Goal: Information Seeking & Learning: Learn about a topic

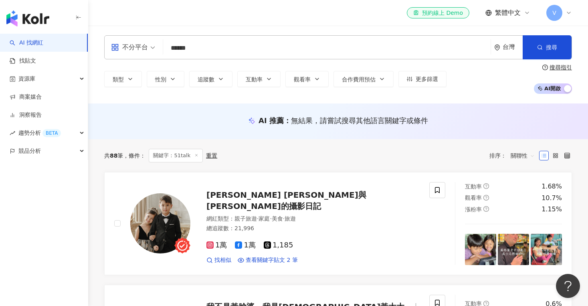
click at [216, 45] on input "******" at bounding box center [326, 47] width 321 height 15
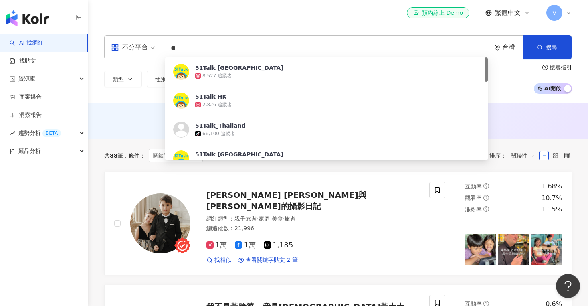
type input "*"
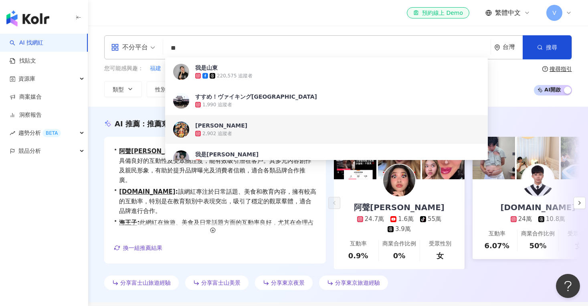
type input "**"
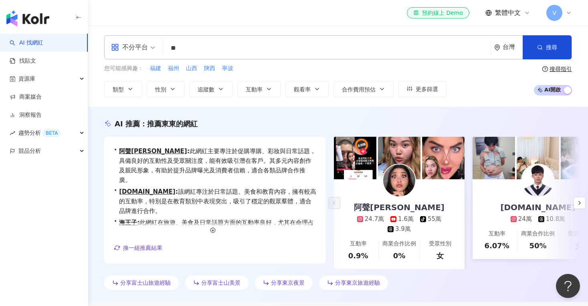
click at [493, 101] on div "不分平台 ** 台灣 搜尋 1da63e9b-3ff1-4150-a675-c152c80f12b4 3dac9d51-5642-4ef7-a84a-06f3…" at bounding box center [338, 66] width 500 height 81
click at [372, 53] on input "**" at bounding box center [326, 47] width 321 height 15
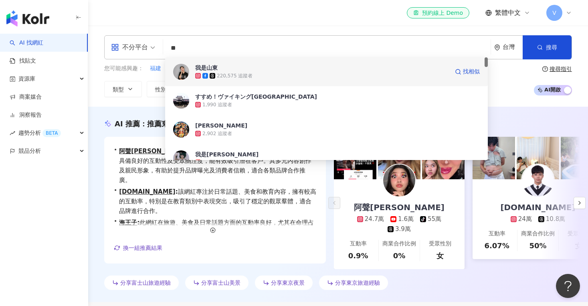
click at [325, 77] on div "220,575 追蹤者" at bounding box center [322, 76] width 254 height 8
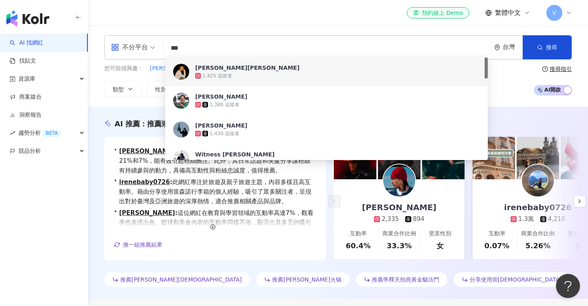
click at [240, 49] on input "***" at bounding box center [326, 47] width 321 height 15
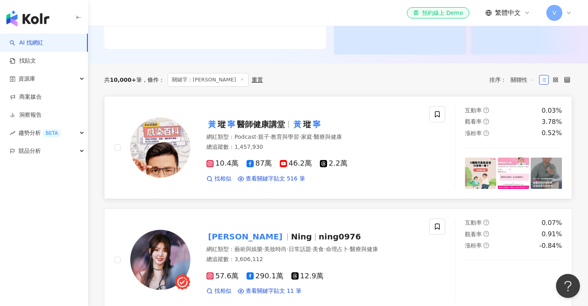
scroll to position [200, 0]
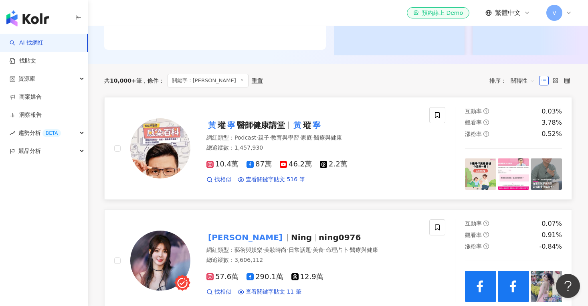
click at [241, 122] on span "醫師健康講堂" at bounding box center [261, 125] width 48 height 10
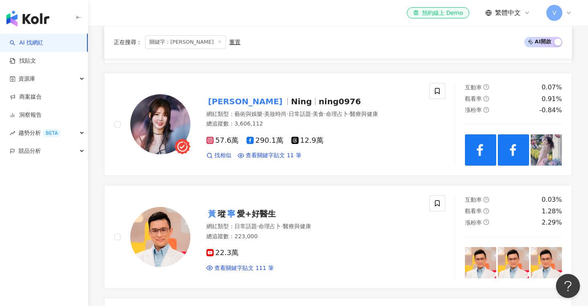
scroll to position [218, 0]
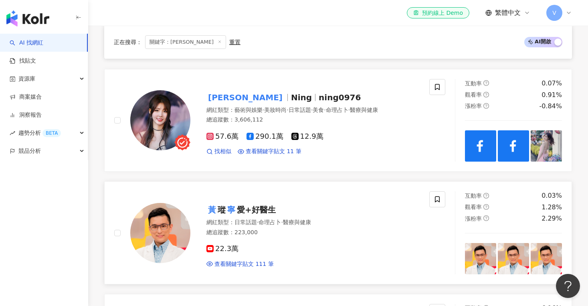
drag, startPoint x: 198, startPoint y: 208, endPoint x: 218, endPoint y: 208, distance: 19.6
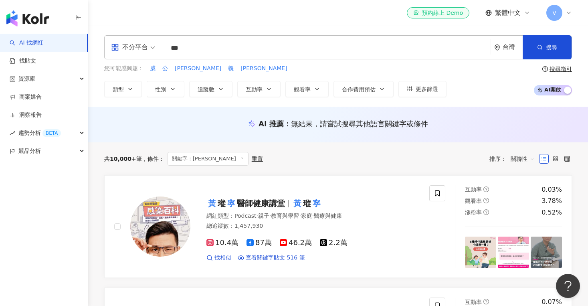
scroll to position [0, 0]
click at [190, 52] on input "***" at bounding box center [326, 47] width 321 height 15
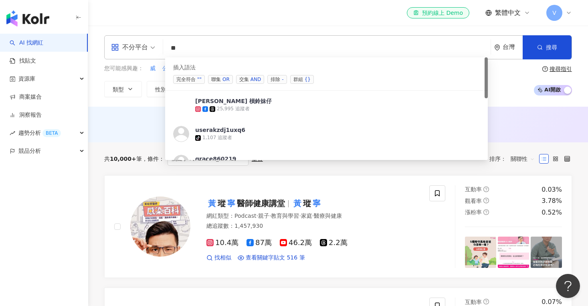
type input "*"
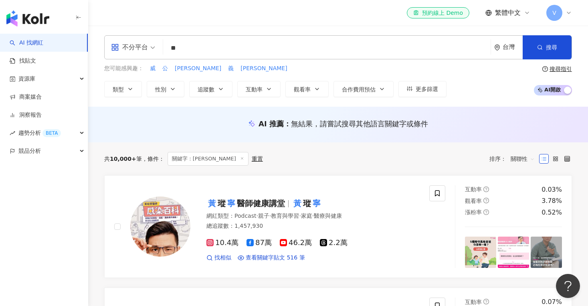
type input "*"
type input "***"
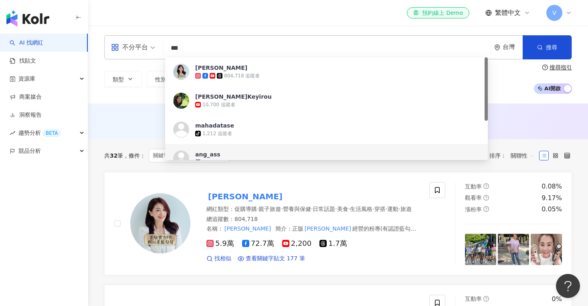
click at [121, 136] on div "AI 推薦 ： 無結果，請嘗試搜尋其他語言關鍵字或條件" at bounding box center [338, 121] width 500 height 36
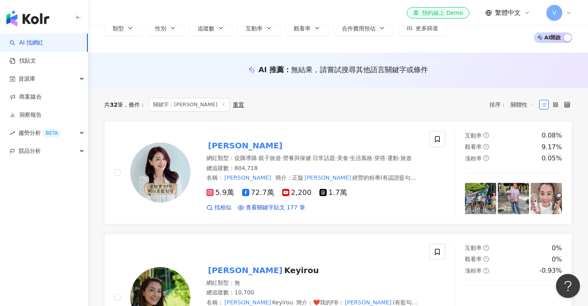
scroll to position [51, 0]
click at [224, 207] on div "5.9萬 72.7萬 2,200 1.7萬 找相似 查看關鍵字貼文 177 筆" at bounding box center [312, 197] width 213 height 30
click at [219, 211] on span "找相似" at bounding box center [222, 207] width 17 height 8
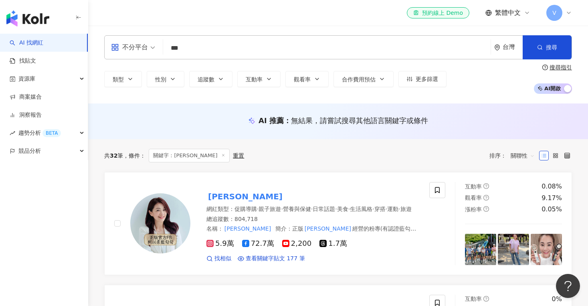
scroll to position [0, 0]
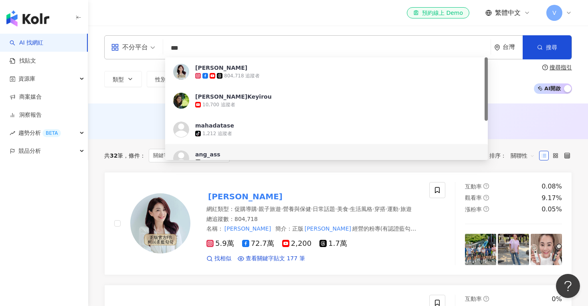
drag, startPoint x: 202, startPoint y: 55, endPoint x: 149, endPoint y: 34, distance: 56.3
click at [149, 34] on div "不分平台 *** 台灣 搜尋 https://www.tiktok.com/@mahadatase https://www.tiktok.com/@ang_a…" at bounding box center [338, 65] width 500 height 78
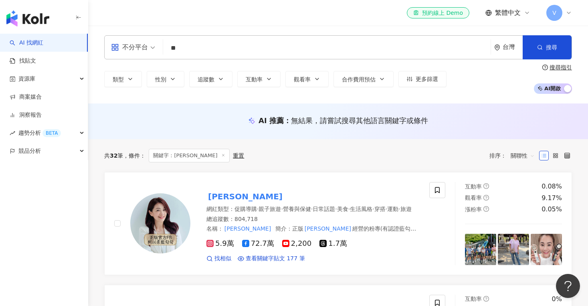
type input "**"
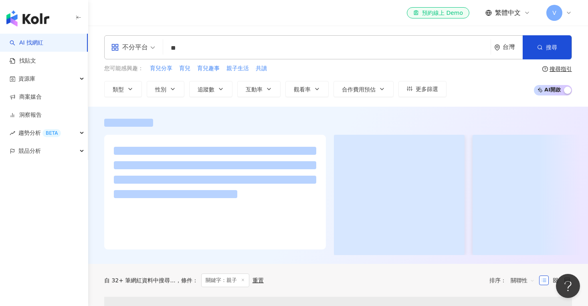
click at [525, 97] on div "不分平台 ** 台灣 搜尋 customizedTag 網紅類型 家庭 / 親子 旅遊 / 親子 旅遊 搜尋名稱、敘述、貼文含有關鍵字 “ 親子 ” 的網紅 …" at bounding box center [338, 66] width 500 height 81
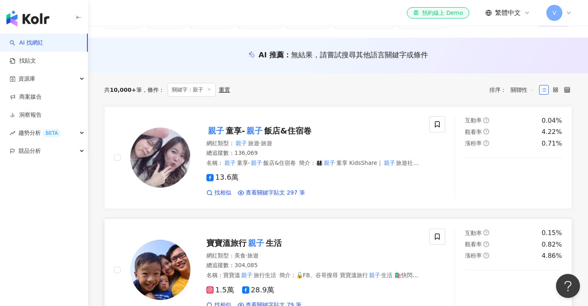
scroll to position [65, 0]
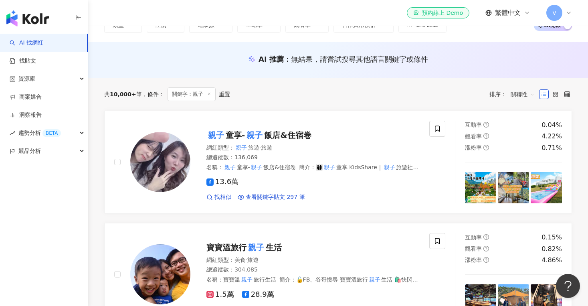
click at [527, 95] on span "關聯性" at bounding box center [523, 94] width 24 height 13
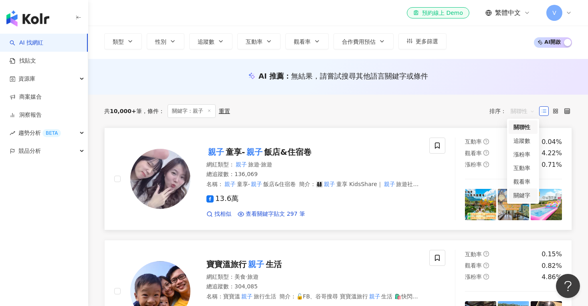
scroll to position [30, 0]
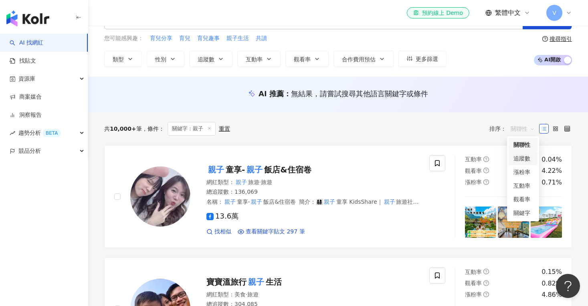
click at [520, 158] on div "追蹤數" at bounding box center [522, 158] width 19 height 9
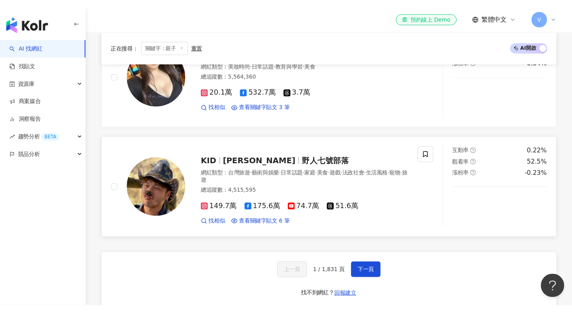
scroll to position [1298, 0]
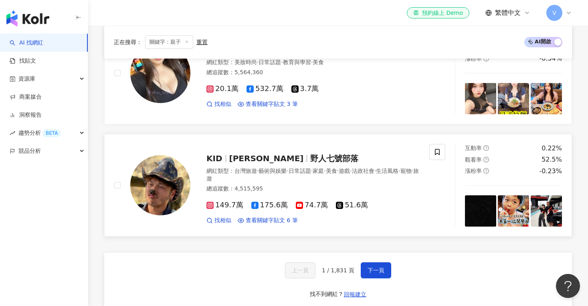
click at [255, 153] on span "林柏昇" at bounding box center [269, 158] width 81 height 10
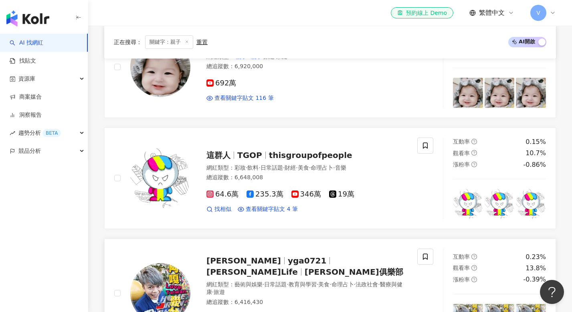
scroll to position [449, 0]
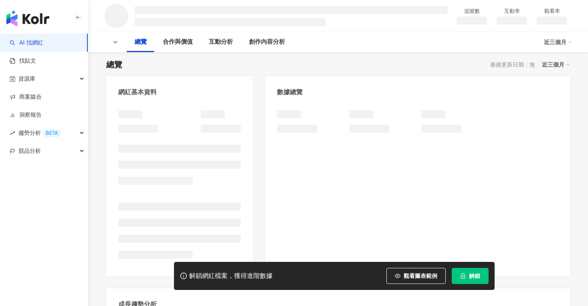
scroll to position [49, 0]
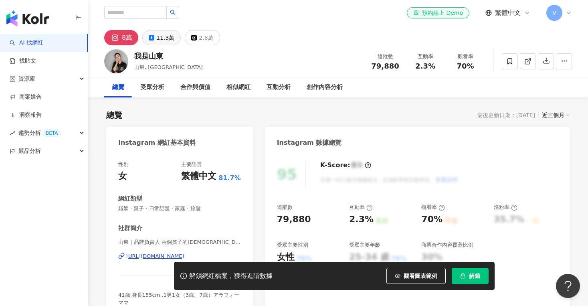
click at [161, 42] on div "11.3萬" at bounding box center [165, 37] width 18 height 11
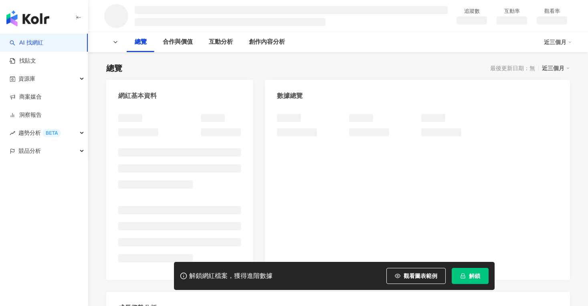
scroll to position [46, 0]
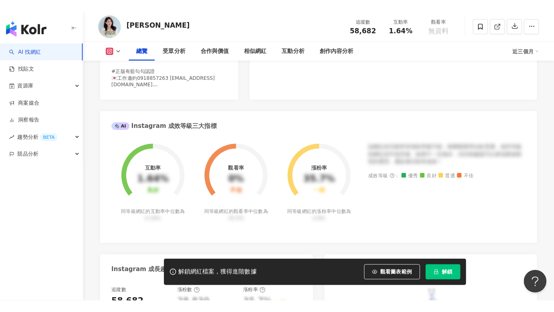
scroll to position [238, 0]
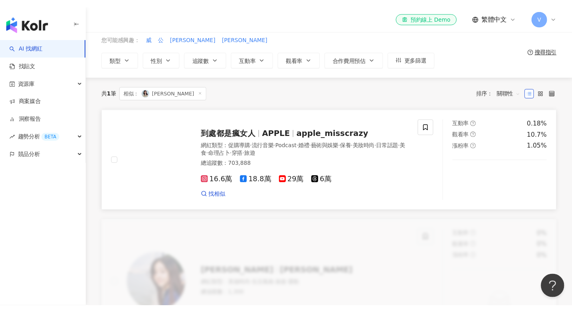
scroll to position [28, 0]
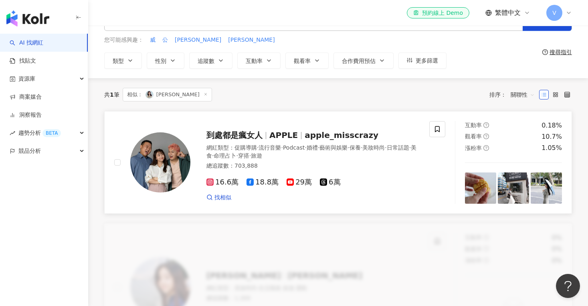
click at [283, 135] on span "APPLE" at bounding box center [283, 135] width 28 height 10
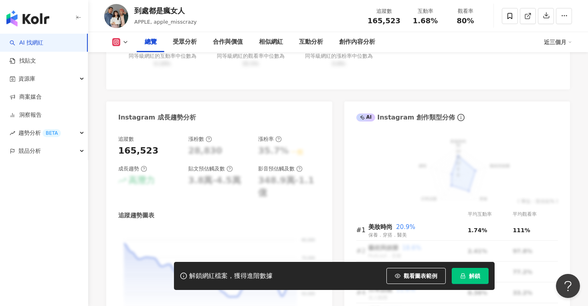
scroll to position [424, 0]
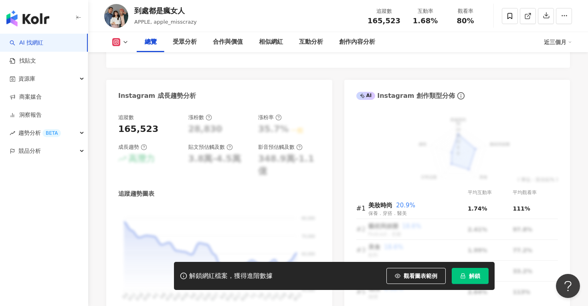
click at [52, 22] on div "button" at bounding box center [44, 17] width 88 height 34
click at [42, 19] on img "button" at bounding box center [27, 18] width 43 height 16
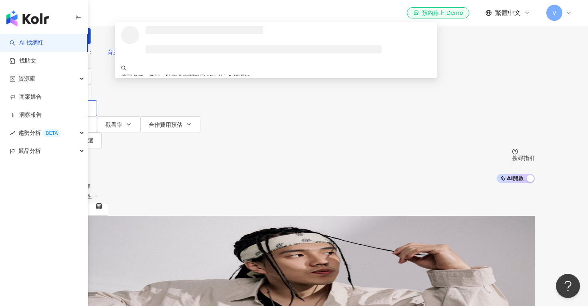
type input "********"
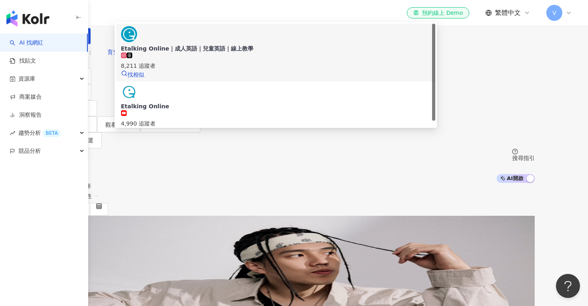
click at [281, 70] on div "8,211 追蹤者" at bounding box center [276, 61] width 310 height 18
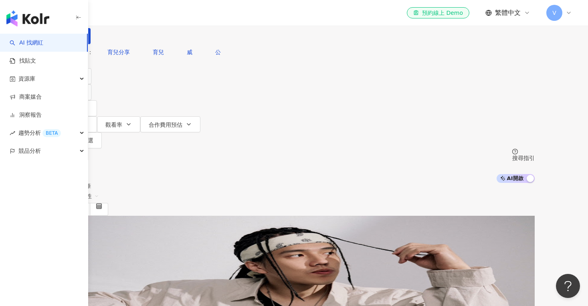
click at [170, 15] on input "search" at bounding box center [137, 7] width 65 height 15
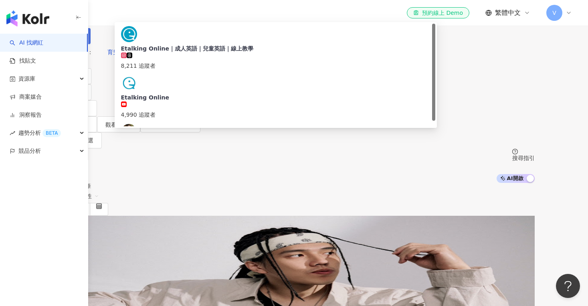
type input "********"
click at [91, 44] on button "搜尋" at bounding box center [72, 36] width 37 height 16
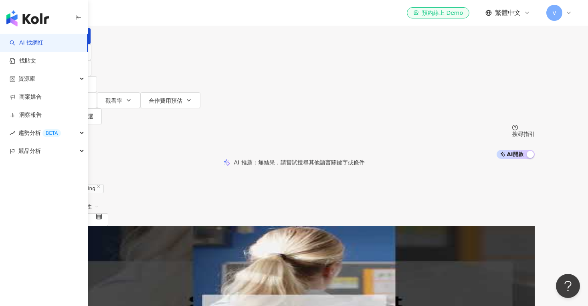
click at [99, 200] on span "關聯性" at bounding box center [87, 206] width 24 height 13
click at [522, 184] on div "追蹤數" at bounding box center [522, 185] width 19 height 9
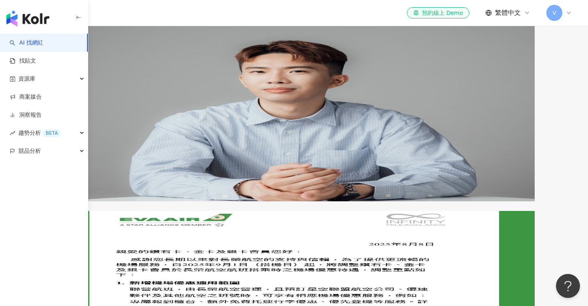
scroll to position [188, 0]
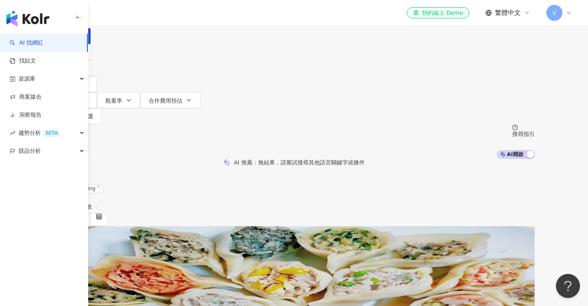
scroll to position [0, 0]
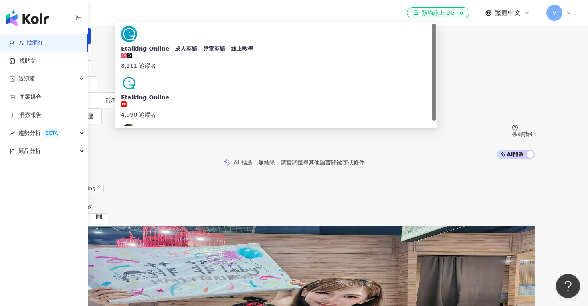
drag, startPoint x: 197, startPoint y: 48, endPoint x: 135, endPoint y: 38, distance: 63.4
click at [135, 38] on div "不分平台 ******** 台灣 搜尋 2d772b84-7aca-4e05-9e21-044161242e00 Etalking Online｜成人英語｜兒…" at bounding box center [294, 22] width 481 height 44
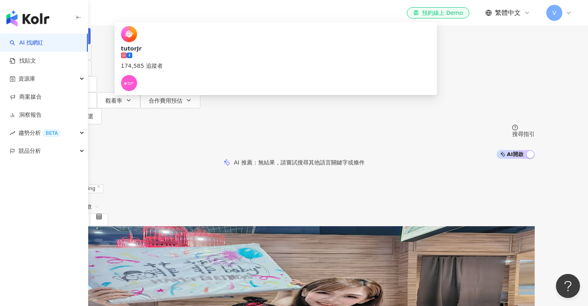
type input "*******"
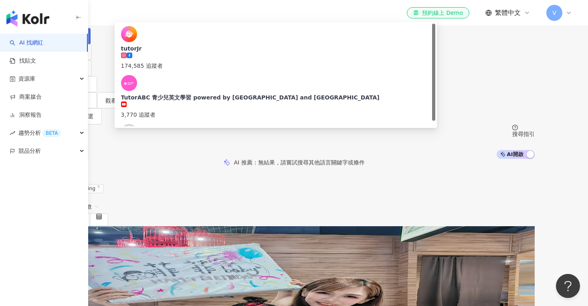
click at [82, 39] on span "搜尋" at bounding box center [76, 36] width 11 height 6
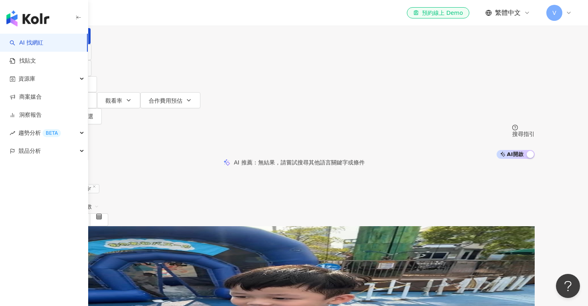
click at [99, 200] on span "追蹤數" at bounding box center [87, 206] width 24 height 13
click at [520, 184] on div "追蹤數" at bounding box center [522, 185] width 19 height 9
click at [99, 200] on span "追蹤數" at bounding box center [87, 206] width 24 height 13
click at [470, 159] on div "AI 推薦 ： 無結果，請嘗試搜尋其他語言關鍵字或條件" at bounding box center [294, 162] width 588 height 7
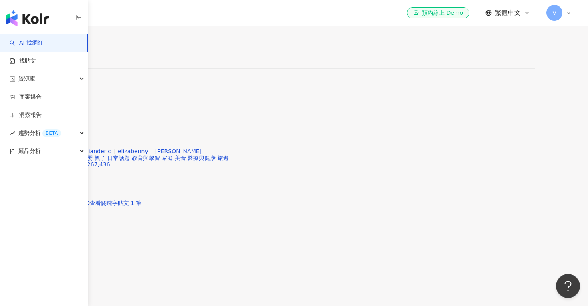
scroll to position [1369, 0]
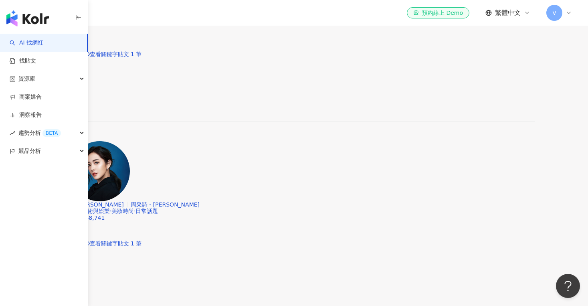
scroll to position [1265, 0]
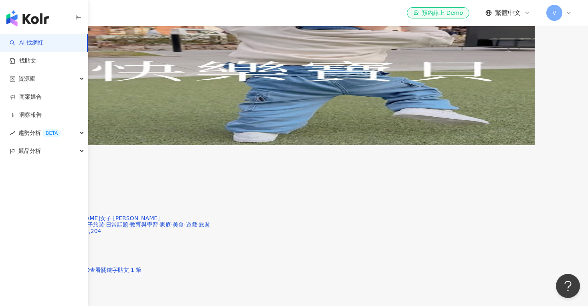
scroll to position [1351, 0]
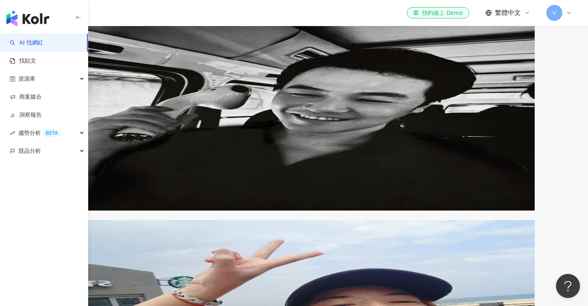
scroll to position [1298, 0]
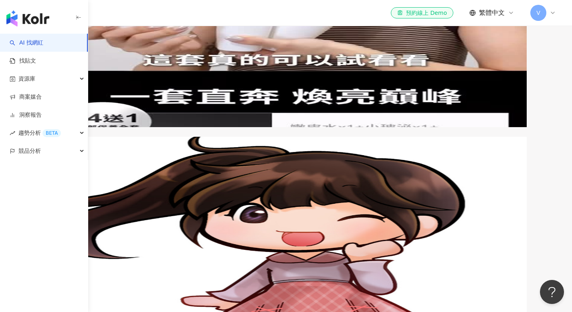
scroll to position [1292, 0]
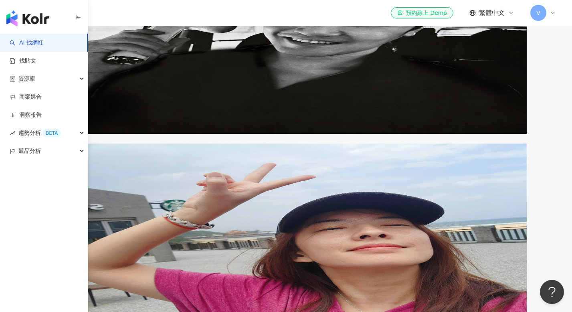
scroll to position [1338, 0]
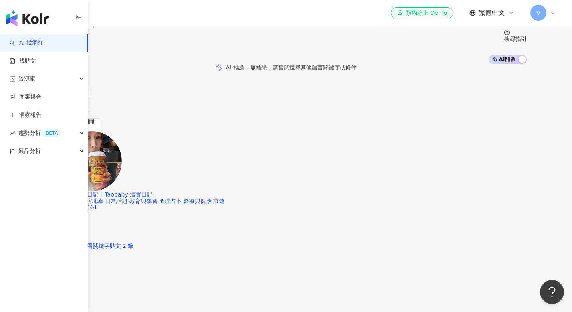
scroll to position [148, 0]
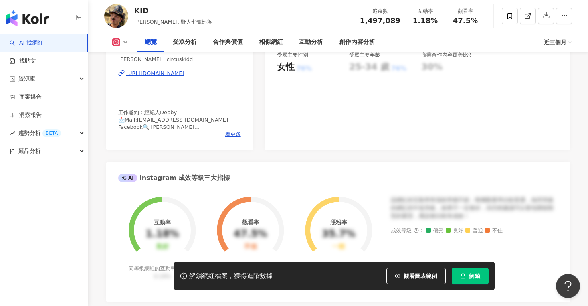
scroll to position [182, 0]
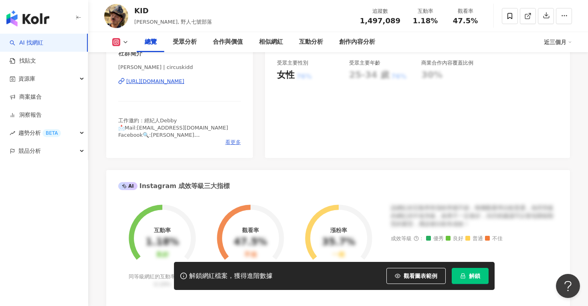
click at [236, 143] on span "看更多" at bounding box center [233, 142] width 16 height 7
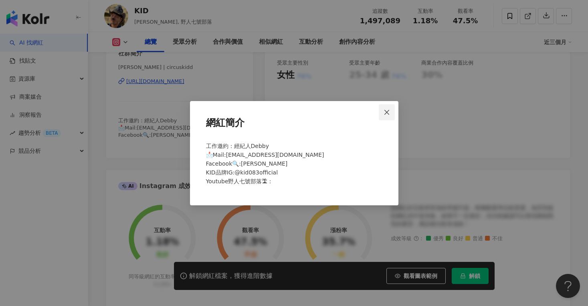
click at [388, 113] on icon "close" at bounding box center [386, 112] width 6 height 6
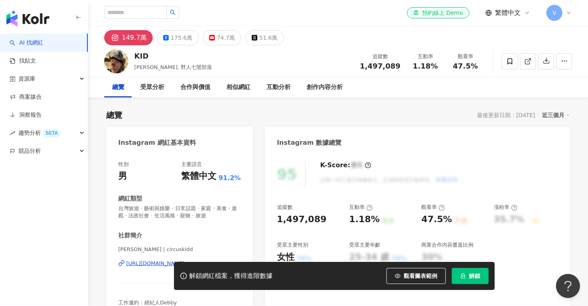
scroll to position [0, 0]
click at [171, 39] on div "175.6萬" at bounding box center [182, 37] width 22 height 11
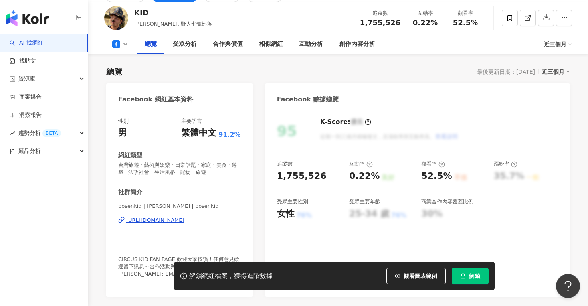
scroll to position [78, 0]
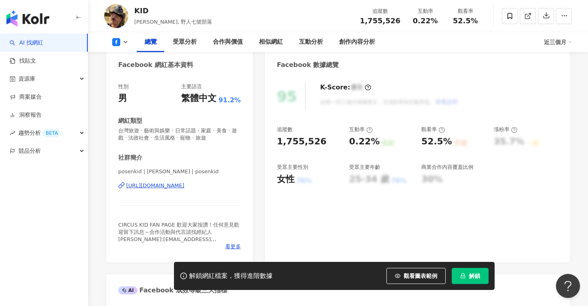
click at [184, 183] on div "[URL][DOMAIN_NAME]" at bounding box center [155, 185] width 58 height 7
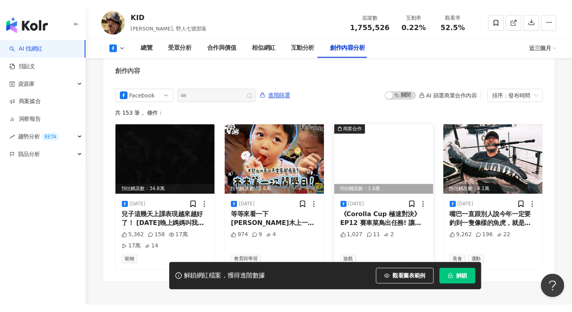
scroll to position [2157, 0]
